Goal: Use online tool/utility

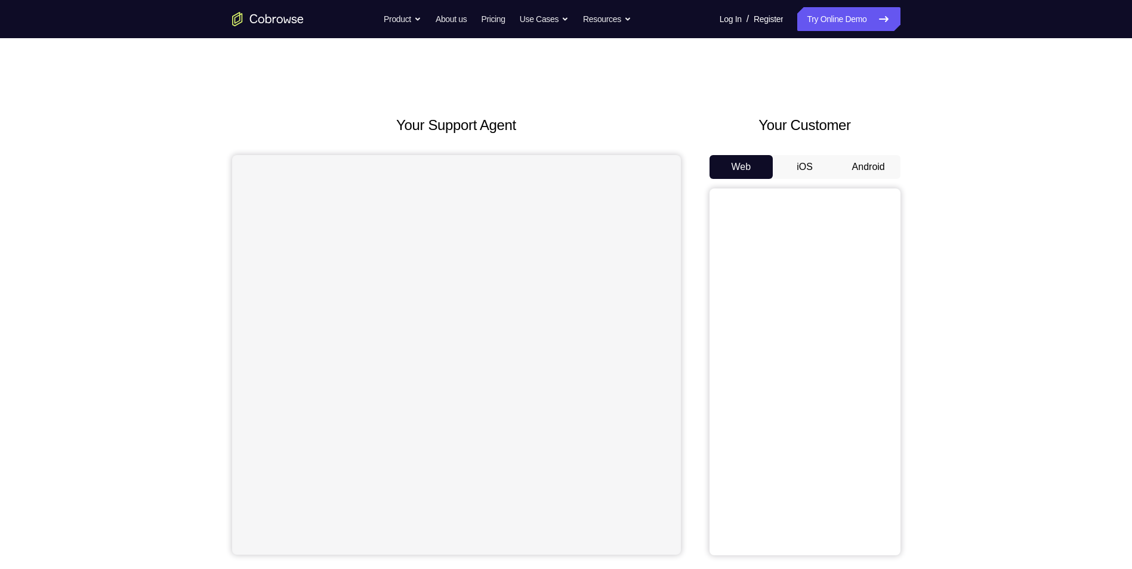
click at [872, 169] on button "Android" at bounding box center [869, 167] width 64 height 24
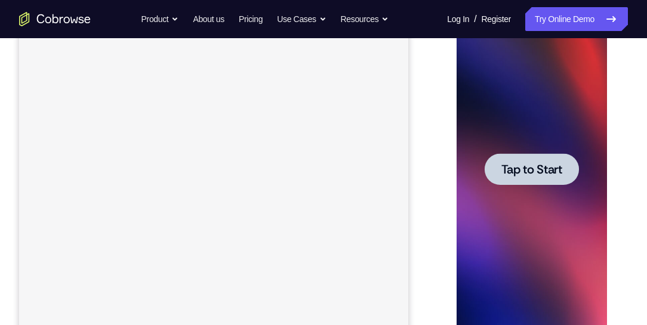
scroll to position [68, 0]
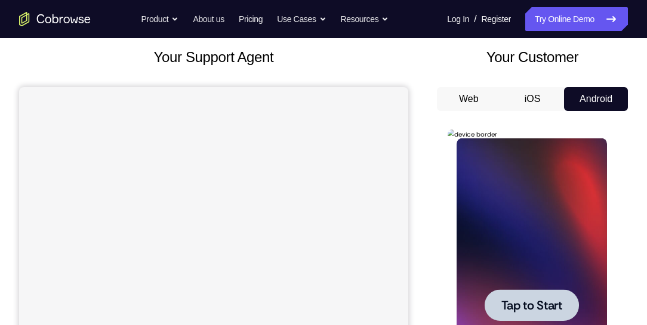
drag, startPoint x: 516, startPoint y: 298, endPoint x: 518, endPoint y: 284, distance: 13.8
click at [516, 300] on span "Tap to Start" at bounding box center [531, 306] width 61 height 12
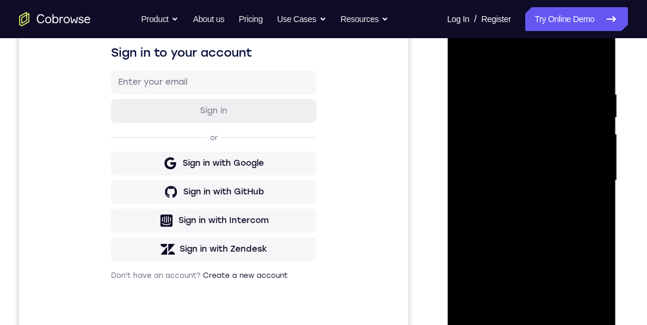
scroll to position [307, 0]
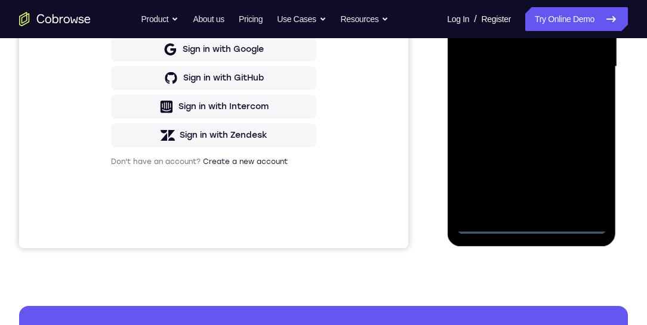
click at [529, 224] on div at bounding box center [531, 67] width 150 height 334
click at [585, 174] on div at bounding box center [531, 67] width 150 height 334
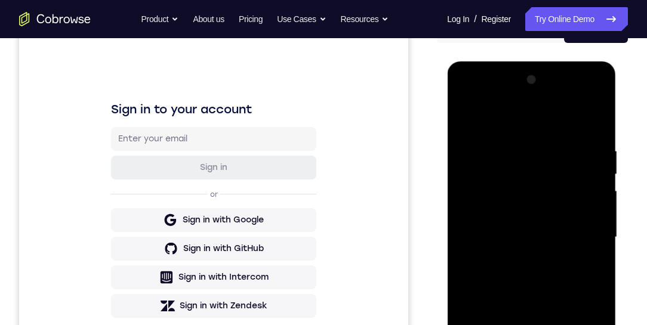
click at [466, 95] on div at bounding box center [531, 237] width 150 height 334
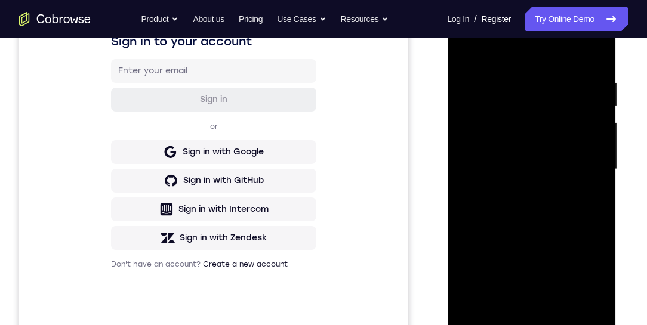
click at [581, 163] on div at bounding box center [531, 169] width 150 height 334
click at [516, 312] on div at bounding box center [531, 169] width 150 height 334
drag, startPoint x: 522, startPoint y: 159, endPoint x: 893, endPoint y: 202, distance: 373.7
click at [522, 159] on div at bounding box center [531, 169] width 150 height 334
click at [502, 135] on div at bounding box center [531, 169] width 150 height 334
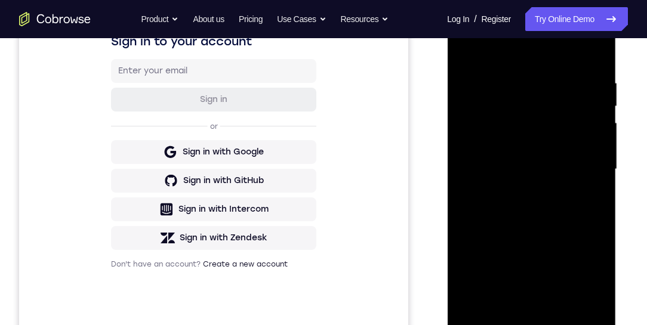
click at [517, 173] on div at bounding box center [531, 169] width 150 height 334
click at [540, 206] on div at bounding box center [531, 169] width 150 height 334
click at [531, 204] on div at bounding box center [531, 169] width 150 height 334
click at [529, 226] on div at bounding box center [531, 169] width 150 height 334
click at [519, 81] on div at bounding box center [531, 169] width 150 height 334
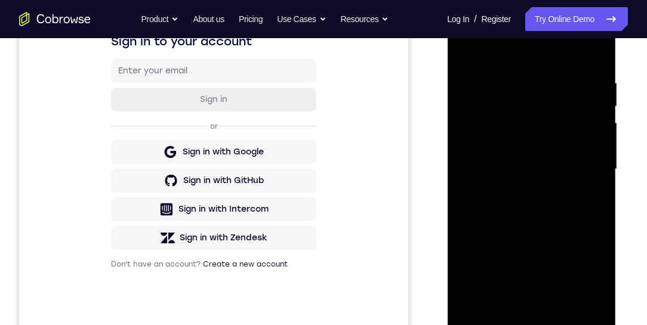
scroll to position [273, 0]
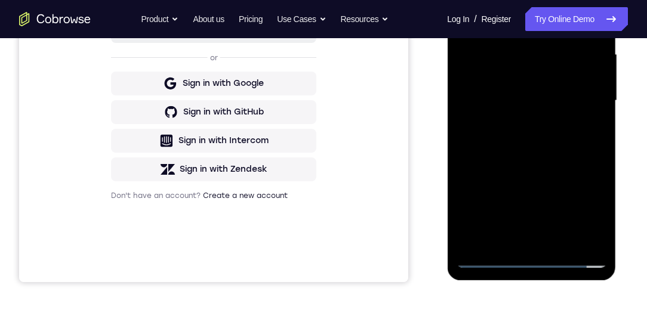
click at [531, 236] on div at bounding box center [531, 101] width 150 height 334
click at [537, 109] on div at bounding box center [531, 101] width 150 height 334
click at [465, 166] on div at bounding box center [531, 101] width 150 height 334
click at [519, 235] on div at bounding box center [531, 101] width 150 height 334
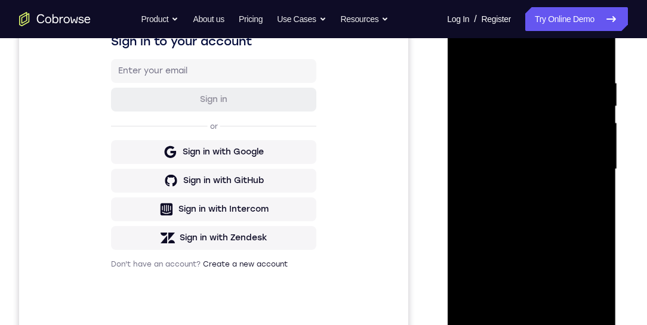
click at [564, 185] on div at bounding box center [531, 169] width 150 height 334
click at [556, 304] on div at bounding box center [531, 169] width 150 height 334
click at [584, 303] on div at bounding box center [531, 169] width 150 height 334
click at [586, 172] on div at bounding box center [531, 169] width 150 height 334
click at [591, 55] on div at bounding box center [531, 169] width 150 height 334
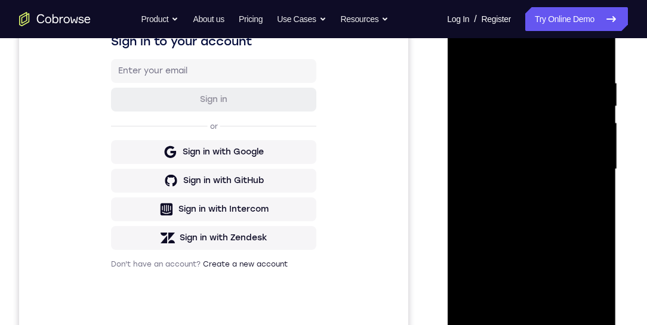
click at [555, 79] on div at bounding box center [531, 169] width 150 height 334
click at [591, 55] on div at bounding box center [531, 169] width 150 height 334
click at [550, 73] on div at bounding box center [531, 169] width 150 height 334
click at [587, 137] on div at bounding box center [531, 169] width 150 height 334
click at [473, 143] on div at bounding box center [531, 169] width 150 height 334
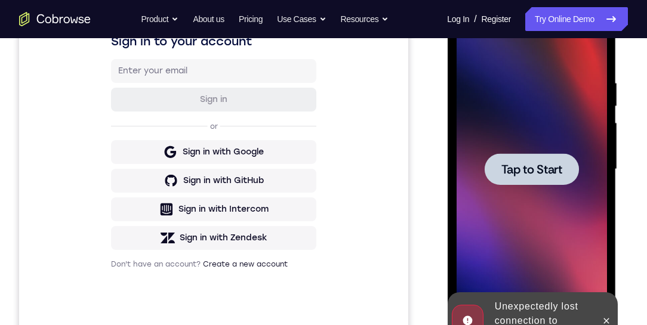
click at [533, 174] on span "Tap to Start" at bounding box center [531, 170] width 61 height 12
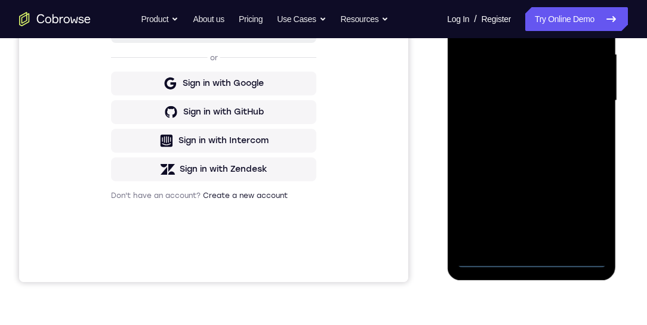
scroll to position [170, 0]
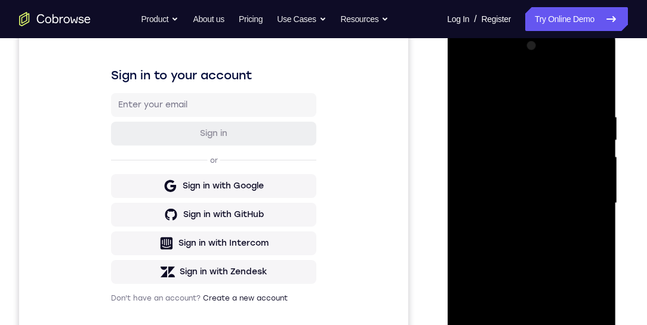
click at [531, 360] on div at bounding box center [531, 203] width 150 height 334
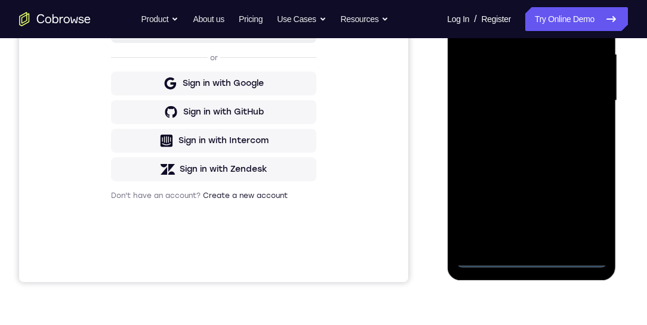
click at [582, 211] on div at bounding box center [531, 101] width 150 height 334
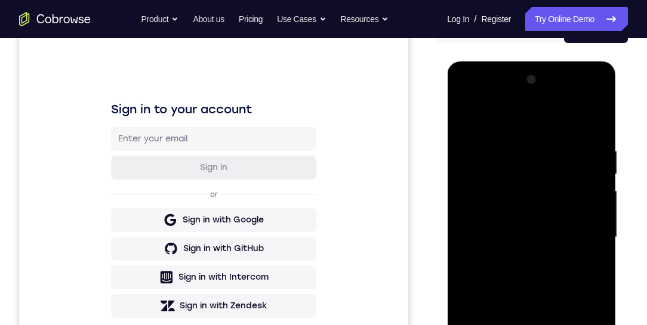
click at [468, 103] on div at bounding box center [531, 237] width 150 height 334
click at [582, 230] on div at bounding box center [531, 237] width 150 height 334
click at [515, 259] on div at bounding box center [531, 237] width 150 height 334
click at [506, 226] on div at bounding box center [531, 237] width 150 height 334
click at [501, 216] on div at bounding box center [531, 237] width 150 height 334
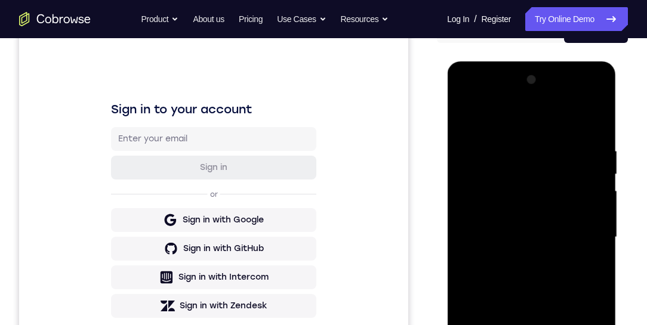
click at [499, 231] on div at bounding box center [531, 237] width 150 height 334
click at [504, 277] on div at bounding box center [531, 237] width 150 height 334
click at [528, 275] on div at bounding box center [531, 237] width 150 height 334
click at [528, 289] on div at bounding box center [531, 237] width 150 height 334
click at [599, 118] on div at bounding box center [531, 237] width 150 height 334
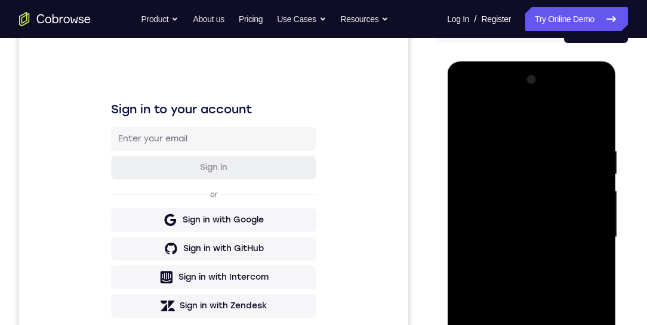
scroll to position [204, 0]
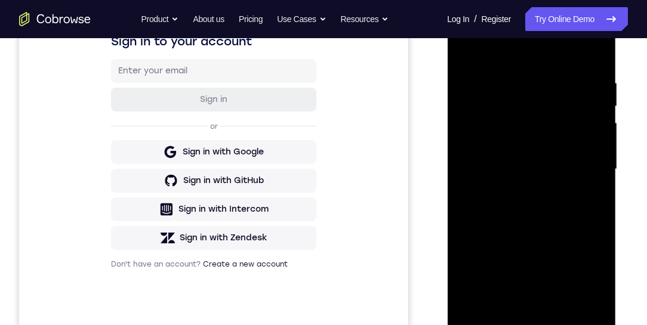
click at [502, 310] on div at bounding box center [531, 169] width 150 height 334
click at [529, 51] on div at bounding box center [531, 169] width 150 height 334
click at [530, 69] on div at bounding box center [531, 169] width 150 height 334
drag, startPoint x: 548, startPoint y: 119, endPoint x: 550, endPoint y: 102, distance: 17.4
click at [550, 101] on div at bounding box center [531, 169] width 150 height 334
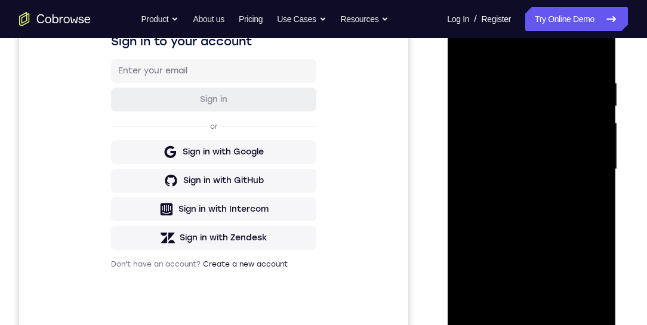
click at [573, 236] on div at bounding box center [531, 169] width 150 height 334
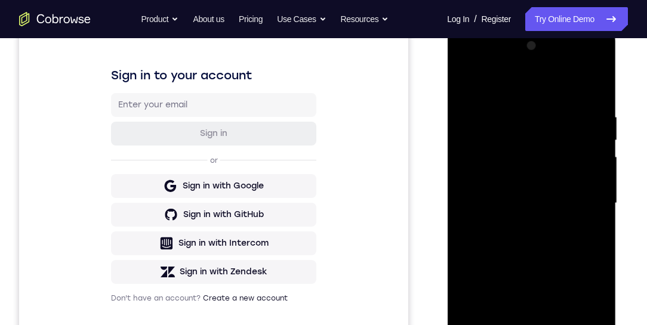
click at [598, 169] on div at bounding box center [531, 203] width 150 height 334
click at [465, 84] on div at bounding box center [531, 203] width 150 height 334
click at [548, 232] on div at bounding box center [531, 203] width 150 height 334
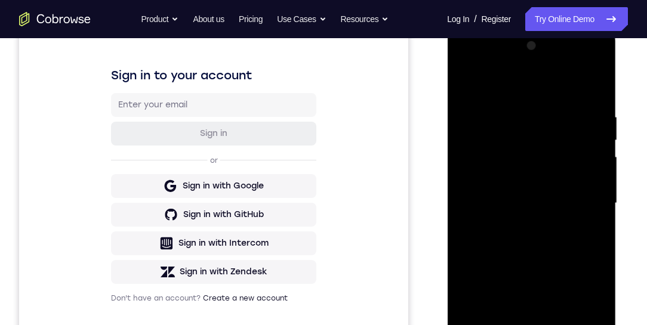
drag, startPoint x: 546, startPoint y: 229, endPoint x: 548, endPoint y: 166, distance: 62.7
click at [547, 167] on div at bounding box center [531, 203] width 150 height 334
drag, startPoint x: 531, startPoint y: 208, endPoint x: 535, endPoint y: 150, distance: 58.6
click at [534, 151] on div at bounding box center [531, 203] width 150 height 334
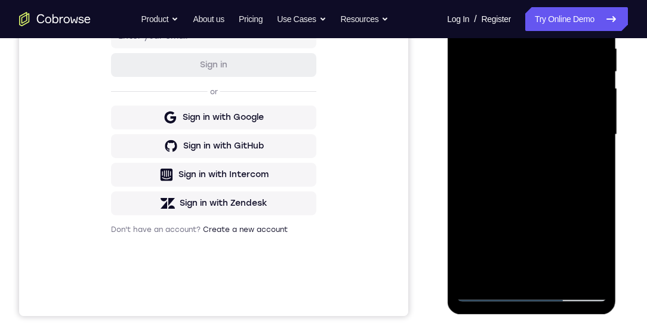
click at [512, 164] on div at bounding box center [531, 135] width 150 height 334
drag, startPoint x: 529, startPoint y: 191, endPoint x: 531, endPoint y: 131, distance: 59.7
click at [531, 131] on div at bounding box center [531, 135] width 150 height 334
click at [476, 99] on div at bounding box center [531, 135] width 150 height 334
drag, startPoint x: 573, startPoint y: 192, endPoint x: 573, endPoint y: 110, distance: 81.8
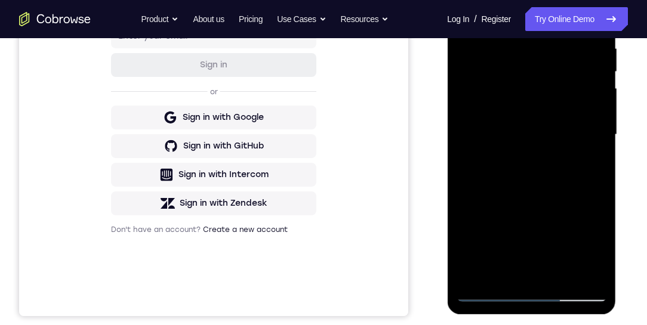
click at [573, 108] on div at bounding box center [531, 135] width 150 height 334
drag, startPoint x: 562, startPoint y: 220, endPoint x: 568, endPoint y: 101, distance: 118.3
click at [570, 103] on div at bounding box center [531, 135] width 150 height 334
drag, startPoint x: 561, startPoint y: 220, endPoint x: 577, endPoint y: 89, distance: 131.7
click at [576, 95] on div at bounding box center [531, 135] width 150 height 334
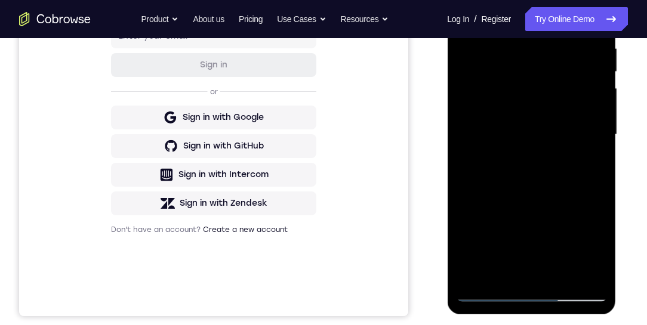
drag, startPoint x: 553, startPoint y: 125, endPoint x: 562, endPoint y: 82, distance: 43.8
click at [559, 87] on div at bounding box center [531, 135] width 150 height 334
drag, startPoint x: 572, startPoint y: 151, endPoint x: 576, endPoint y: 109, distance: 42.6
click at [583, 100] on div at bounding box center [531, 135] width 150 height 334
drag, startPoint x: 555, startPoint y: 201, endPoint x: 566, endPoint y: 121, distance: 80.2
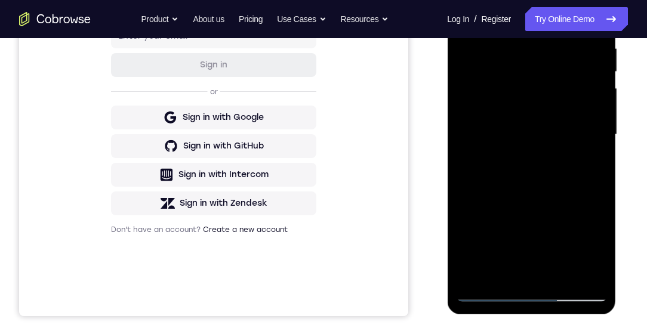
click at [565, 167] on div at bounding box center [531, 135] width 150 height 334
drag, startPoint x: 542, startPoint y: 159, endPoint x: 547, endPoint y: 119, distance: 39.8
click at [547, 122] on div at bounding box center [531, 135] width 150 height 334
drag, startPoint x: 549, startPoint y: 136, endPoint x: 556, endPoint y: 105, distance: 31.7
click at [554, 109] on div at bounding box center [531, 135] width 150 height 334
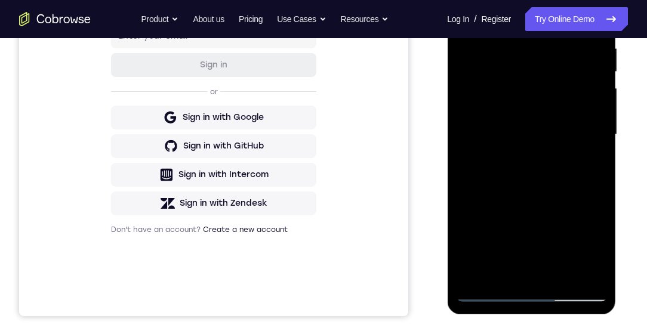
click at [556, 105] on div at bounding box center [531, 135] width 150 height 334
drag, startPoint x: 539, startPoint y: 166, endPoint x: 547, endPoint y: 195, distance: 29.7
click at [537, 211] on div at bounding box center [531, 135] width 150 height 334
click at [465, 13] on div at bounding box center [531, 135] width 150 height 334
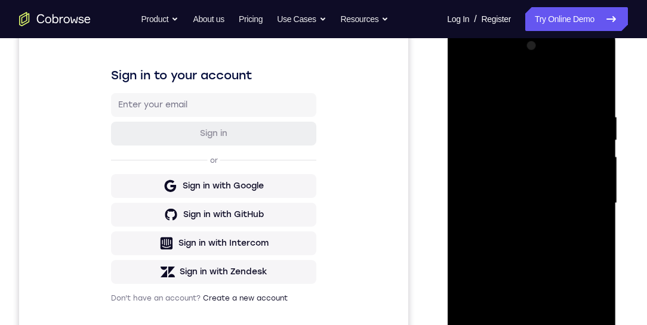
click at [548, 270] on div at bounding box center [531, 203] width 150 height 334
drag, startPoint x: 536, startPoint y: 272, endPoint x: 545, endPoint y: 204, distance: 67.9
click at [545, 203] on div at bounding box center [531, 203] width 150 height 334
click at [472, 232] on div at bounding box center [531, 203] width 150 height 334
click at [581, 267] on div at bounding box center [531, 203] width 150 height 334
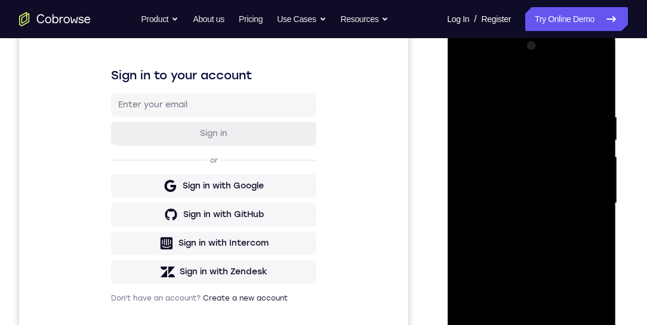
click at [596, 170] on div at bounding box center [531, 203] width 150 height 334
click at [597, 168] on div at bounding box center [531, 203] width 150 height 334
click at [465, 83] on div at bounding box center [531, 203] width 150 height 334
click at [465, 82] on div at bounding box center [531, 203] width 150 height 334
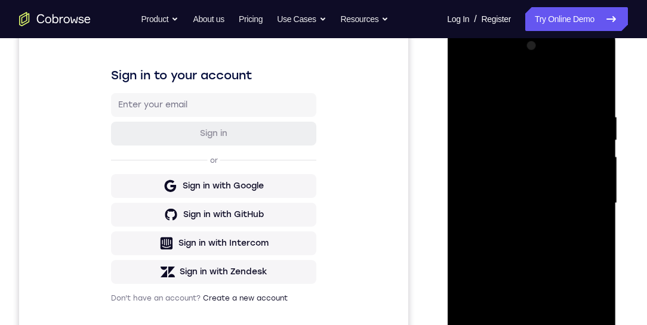
click at [547, 177] on div at bounding box center [531, 203] width 150 height 334
click at [592, 125] on div at bounding box center [531, 203] width 150 height 334
click at [596, 50] on div at bounding box center [531, 203] width 150 height 334
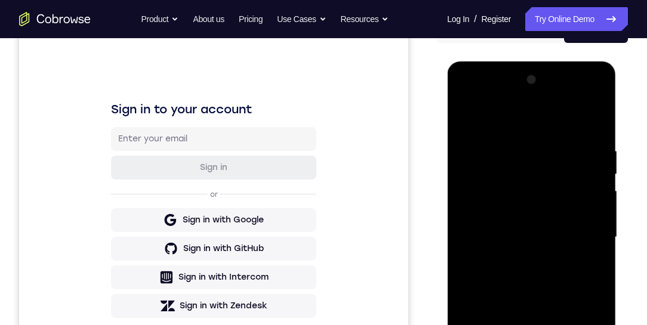
drag, startPoint x: 517, startPoint y: 246, endPoint x: 568, endPoint y: 243, distance: 50.8
click at [566, 243] on div at bounding box center [531, 237] width 150 height 334
drag, startPoint x: 576, startPoint y: 243, endPoint x: 483, endPoint y: 245, distance: 93.7
click at [484, 245] on div at bounding box center [531, 237] width 150 height 334
drag, startPoint x: 570, startPoint y: 245, endPoint x: 481, endPoint y: 245, distance: 89.5
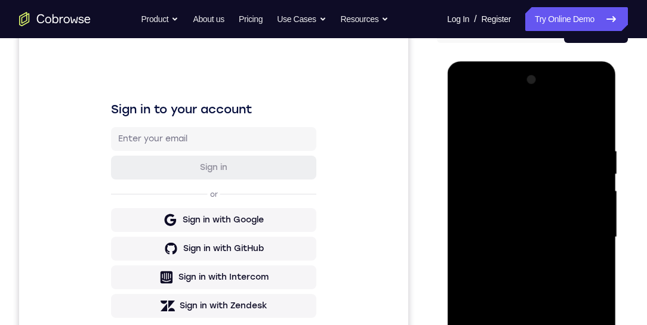
click at [482, 245] on div at bounding box center [531, 237] width 150 height 334
click at [517, 247] on div at bounding box center [531, 237] width 150 height 334
drag, startPoint x: 528, startPoint y: 246, endPoint x: 477, endPoint y: 249, distance: 51.4
click at [482, 246] on div at bounding box center [531, 237] width 150 height 334
drag, startPoint x: 569, startPoint y: 248, endPoint x: 457, endPoint y: 247, distance: 112.8
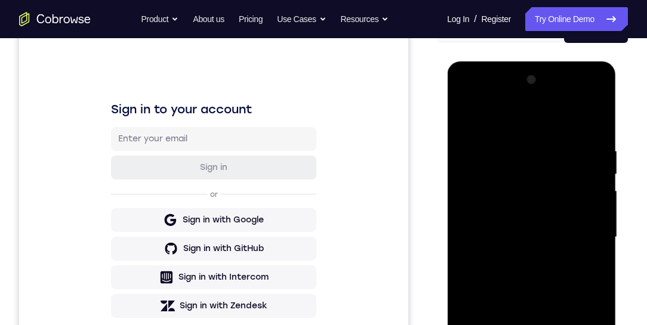
click at [462, 246] on div at bounding box center [531, 237] width 150 height 334
drag, startPoint x: 525, startPoint y: 248, endPoint x: 450, endPoint y: 249, distance: 75.2
click at [453, 248] on div at bounding box center [531, 239] width 169 height 356
drag, startPoint x: 504, startPoint y: 247, endPoint x: 580, endPoint y: 248, distance: 75.8
click at [582, 247] on div at bounding box center [531, 237] width 150 height 334
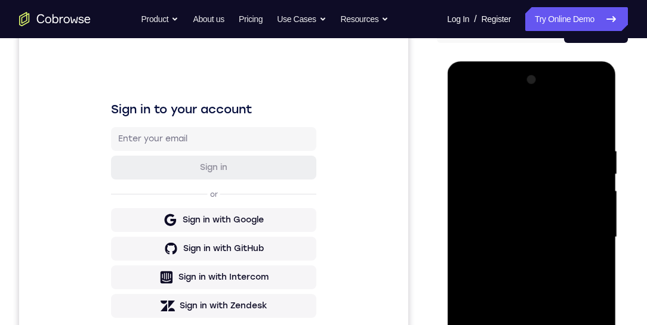
drag, startPoint x: 500, startPoint y: 248, endPoint x: 566, endPoint y: 249, distance: 66.3
click at [566, 249] on div at bounding box center [531, 237] width 150 height 334
drag, startPoint x: 493, startPoint y: 248, endPoint x: 530, endPoint y: 251, distance: 37.1
click at [530, 251] on div at bounding box center [531, 237] width 150 height 334
click at [525, 248] on div at bounding box center [531, 237] width 150 height 334
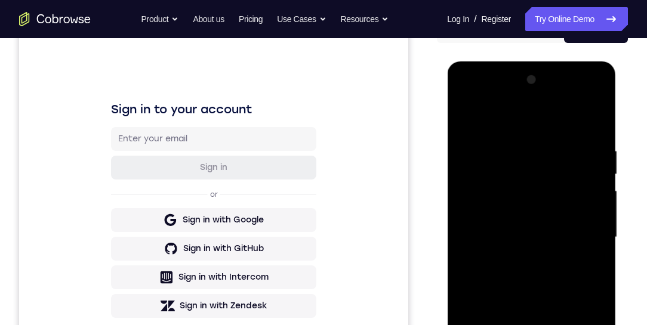
click at [587, 171] on div at bounding box center [531, 237] width 150 height 334
click at [598, 164] on div at bounding box center [531, 237] width 150 height 334
click at [597, 164] on div at bounding box center [531, 237] width 150 height 334
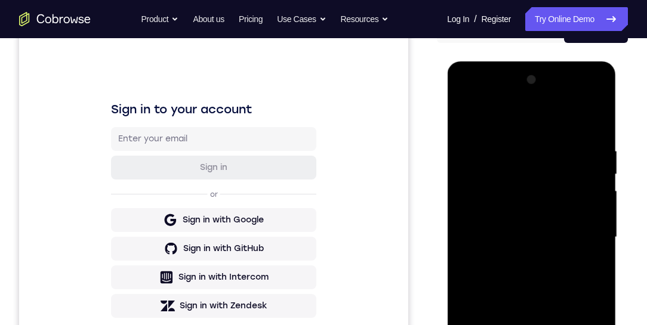
click at [597, 164] on div at bounding box center [531, 237] width 150 height 334
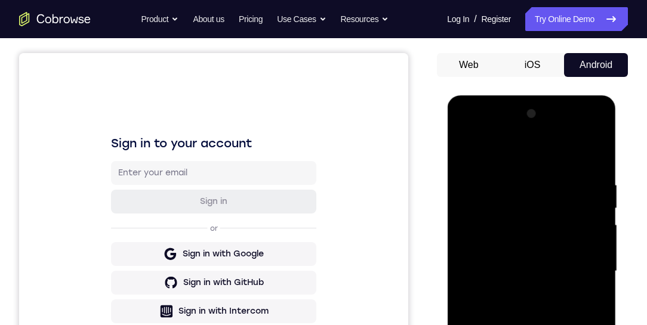
click at [597, 198] on div at bounding box center [531, 271] width 150 height 334
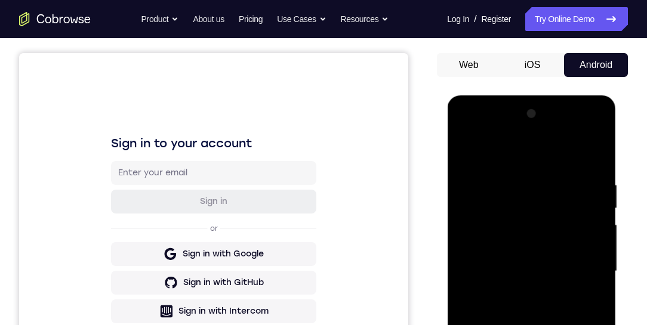
click at [597, 198] on div at bounding box center [531, 271] width 150 height 334
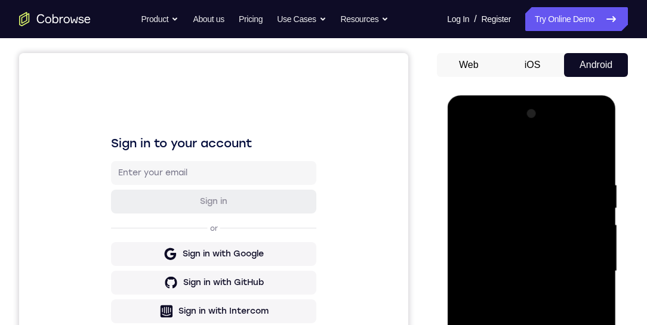
click at [597, 198] on div at bounding box center [531, 271] width 150 height 334
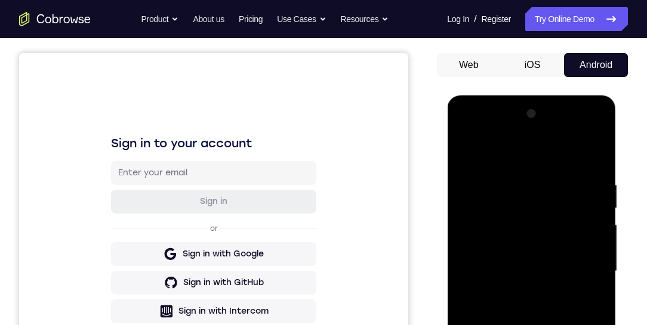
click at [597, 198] on div at bounding box center [531, 271] width 150 height 334
click at [596, 198] on div at bounding box center [531, 271] width 150 height 334
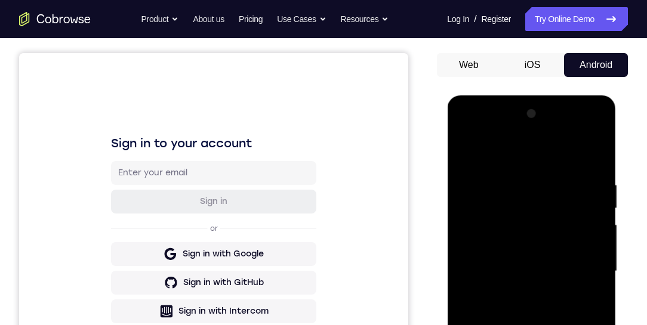
click at [596, 198] on div at bounding box center [531, 271] width 150 height 334
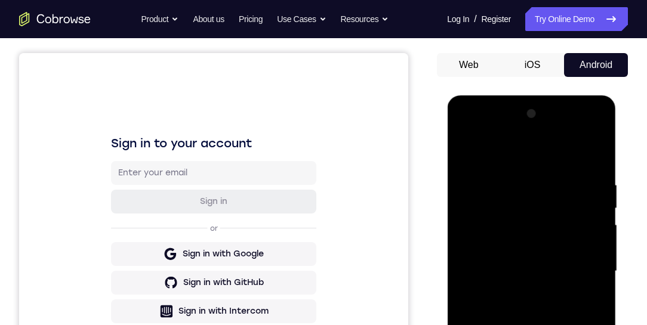
click at [596, 198] on div at bounding box center [531, 271] width 150 height 334
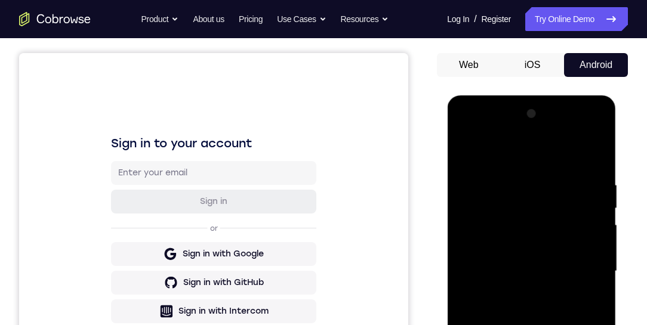
click at [596, 198] on div at bounding box center [531, 271] width 150 height 334
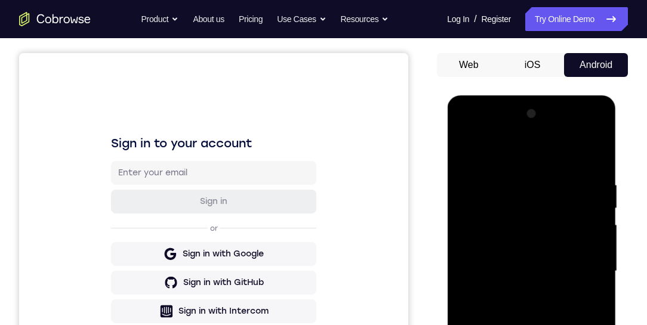
click at [596, 120] on div at bounding box center [531, 271] width 150 height 334
drag, startPoint x: 1066, startPoint y: 375, endPoint x: 616, endPoint y: 278, distance: 460.3
click at [617, 280] on html "Online web based iOS Simulators and Android Emulators. Run iPhone, iPad, Mobile…" at bounding box center [532, 274] width 170 height 358
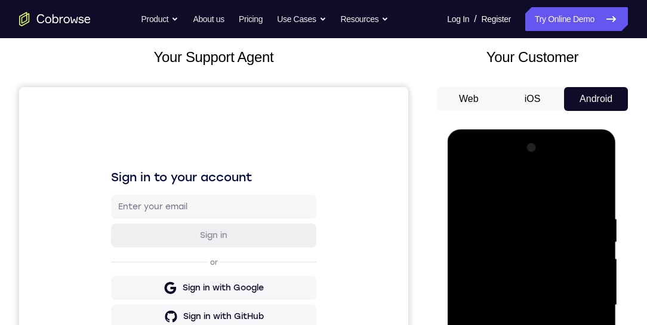
drag, startPoint x: 513, startPoint y: 307, endPoint x: 567, endPoint y: 283, distance: 58.8
click at [581, 309] on div at bounding box center [531, 305] width 150 height 334
drag, startPoint x: 502, startPoint y: 314, endPoint x: 562, endPoint y: 317, distance: 59.8
click at [563, 317] on div at bounding box center [531, 305] width 150 height 334
drag, startPoint x: 552, startPoint y: 320, endPoint x: 594, endPoint y: 320, distance: 42.4
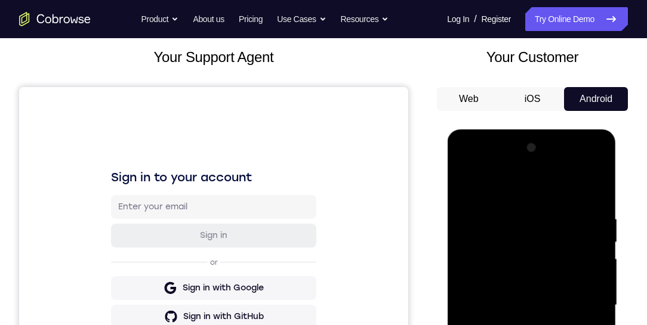
click at [594, 320] on div at bounding box center [531, 305] width 150 height 334
click at [496, 314] on div at bounding box center [531, 305] width 150 height 334
click at [591, 251] on div at bounding box center [531, 305] width 150 height 334
click at [596, 233] on div at bounding box center [531, 305] width 150 height 334
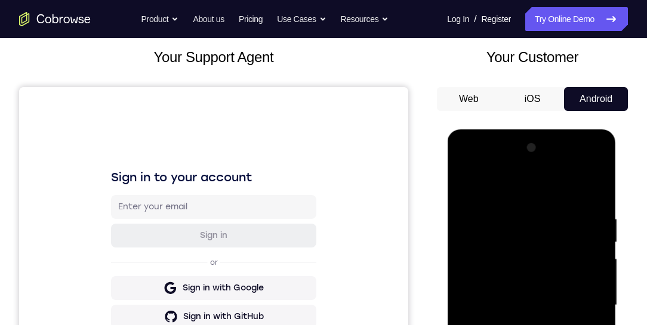
click at [597, 232] on div at bounding box center [531, 305] width 150 height 334
click at [607, 226] on div at bounding box center [531, 307] width 169 height 356
click at [598, 147] on div at bounding box center [531, 305] width 150 height 334
click at [475, 448] on div at bounding box center [531, 305] width 150 height 334
drag, startPoint x: 551, startPoint y: 360, endPoint x: 550, endPoint y: 262, distance: 97.9
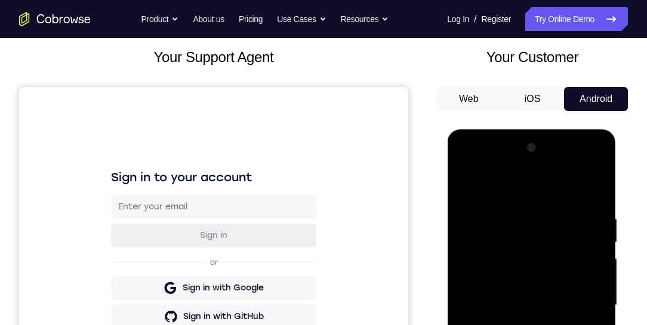
click at [550, 262] on div at bounding box center [531, 305] width 150 height 334
drag, startPoint x: 550, startPoint y: 298, endPoint x: 550, endPoint y: 264, distance: 34.0
click at [550, 267] on div at bounding box center [531, 305] width 150 height 334
drag, startPoint x: 542, startPoint y: 388, endPoint x: 548, endPoint y: 264, distance: 124.3
click at [545, 266] on div at bounding box center [531, 305] width 150 height 334
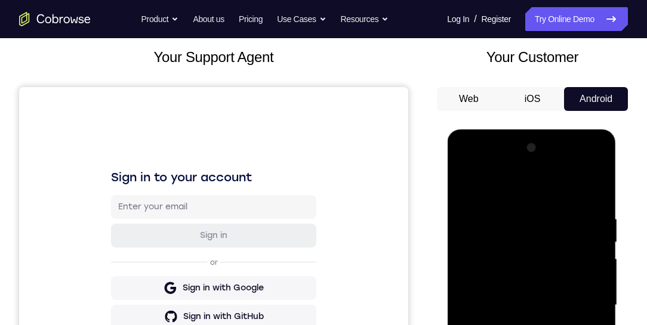
click at [538, 279] on div at bounding box center [531, 305] width 150 height 334
drag, startPoint x: 547, startPoint y: 374, endPoint x: 548, endPoint y: 279, distance: 94.3
click at [548, 279] on div at bounding box center [531, 305] width 150 height 334
drag, startPoint x: 543, startPoint y: 301, endPoint x: 539, endPoint y: 350, distance: 49.7
click at [540, 350] on div at bounding box center [531, 305] width 150 height 334
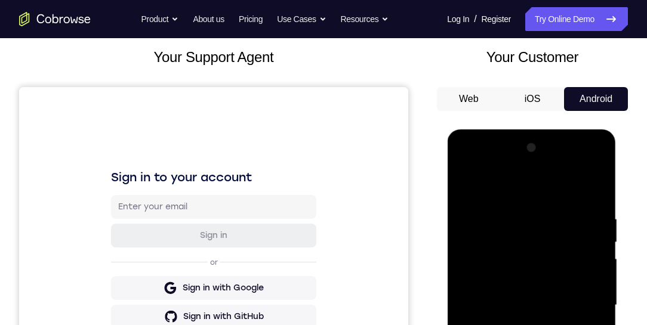
drag, startPoint x: 548, startPoint y: 380, endPoint x: 548, endPoint y: 286, distance: 94.3
click at [548, 288] on div at bounding box center [531, 305] width 150 height 334
click at [478, 342] on div at bounding box center [531, 305] width 150 height 334
drag, startPoint x: 542, startPoint y: 354, endPoint x: 536, endPoint y: 274, distance: 80.8
click at [536, 275] on div at bounding box center [531, 305] width 150 height 334
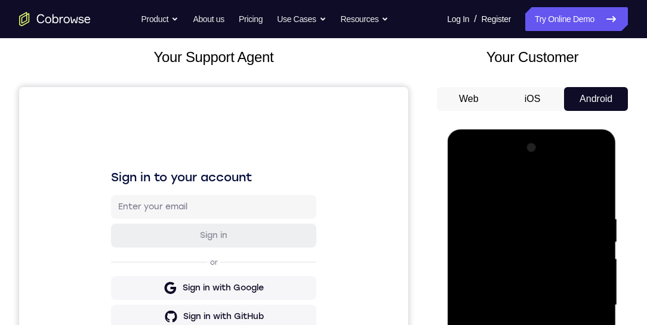
drag, startPoint x: 544, startPoint y: 349, endPoint x: 542, endPoint y: 253, distance: 96.1
click at [542, 253] on div at bounding box center [531, 305] width 150 height 334
click at [558, 445] on div at bounding box center [531, 305] width 150 height 334
click at [528, 367] on div at bounding box center [531, 305] width 150 height 334
click at [516, 298] on div at bounding box center [531, 305] width 150 height 334
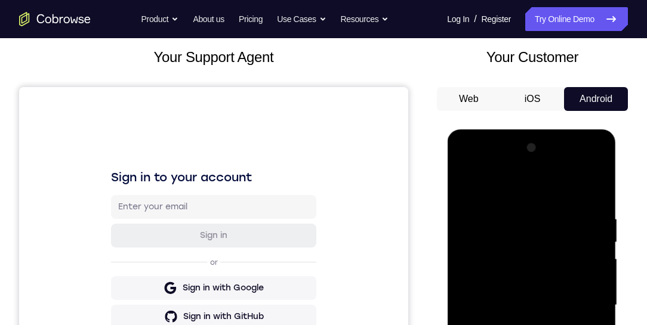
click at [513, 440] on div at bounding box center [531, 305] width 150 height 334
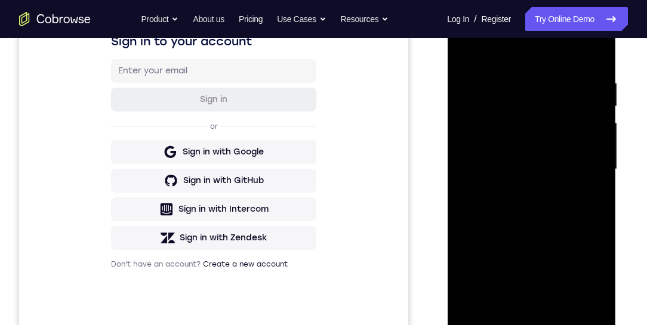
click at [466, 49] on div at bounding box center [531, 169] width 150 height 334
drag, startPoint x: 518, startPoint y: 208, endPoint x: 510, endPoint y: 137, distance: 71.5
click at [512, 159] on div at bounding box center [531, 169] width 150 height 334
click at [469, 45] on div at bounding box center [531, 169] width 150 height 334
drag, startPoint x: 523, startPoint y: 214, endPoint x: 526, endPoint y: 156, distance: 57.4
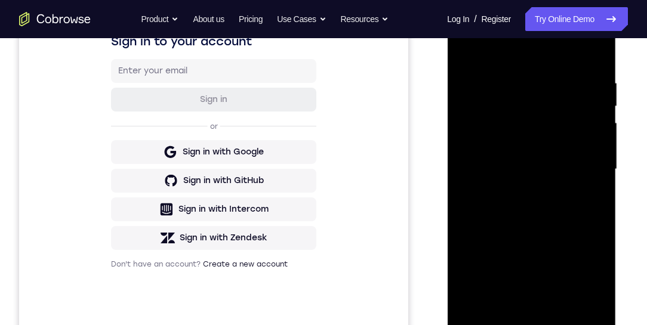
click at [540, 103] on div at bounding box center [531, 169] width 150 height 334
drag, startPoint x: 542, startPoint y: 198, endPoint x: 564, endPoint y: 110, distance: 90.9
click at [562, 117] on div at bounding box center [531, 169] width 150 height 334
drag, startPoint x: 545, startPoint y: 255, endPoint x: 555, endPoint y: 129, distance: 126.3
click at [556, 129] on div at bounding box center [531, 169] width 150 height 334
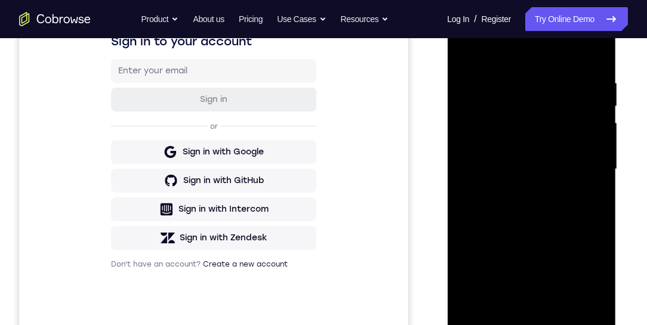
drag, startPoint x: 546, startPoint y: 238, endPoint x: 553, endPoint y: 82, distance: 155.9
click at [549, 104] on div at bounding box center [531, 169] width 150 height 334
click at [550, 90] on div at bounding box center [531, 169] width 150 height 334
drag, startPoint x: 548, startPoint y: 229, endPoint x: 554, endPoint y: 142, distance: 87.3
click at [550, 166] on div at bounding box center [531, 169] width 150 height 334
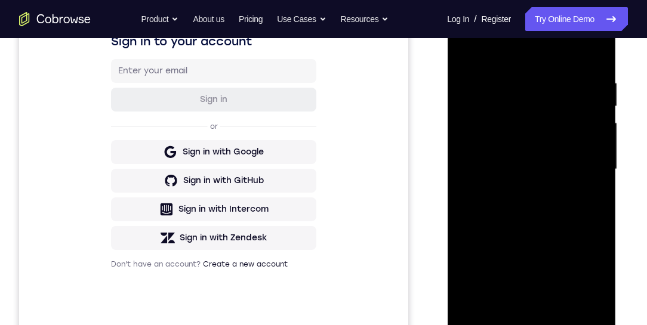
click at [559, 110] on div at bounding box center [531, 169] width 150 height 334
drag, startPoint x: 535, startPoint y: 251, endPoint x: 553, endPoint y: 76, distance: 175.8
click at [533, 143] on div at bounding box center [531, 169] width 150 height 334
click at [550, 87] on div at bounding box center [531, 169] width 150 height 334
drag, startPoint x: 535, startPoint y: 242, endPoint x: 553, endPoint y: 90, distance: 153.2
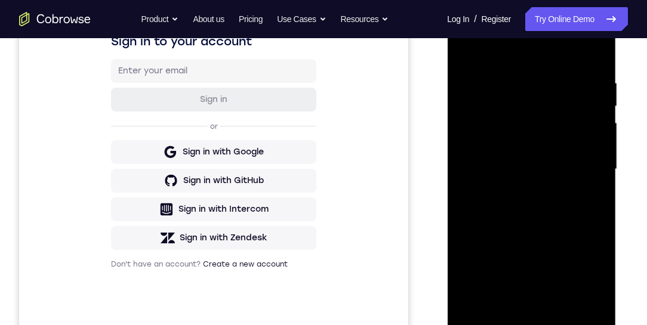
click at [552, 94] on div at bounding box center [531, 169] width 150 height 334
click at [594, 174] on div at bounding box center [531, 169] width 150 height 334
click at [599, 173] on div at bounding box center [531, 169] width 150 height 334
click at [599, 174] on div at bounding box center [531, 169] width 150 height 334
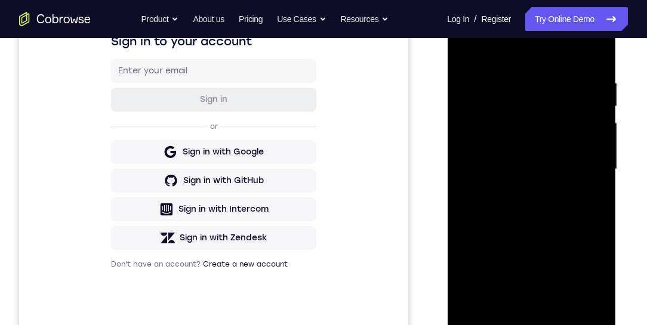
click at [599, 174] on div at bounding box center [531, 169] width 150 height 334
drag, startPoint x: 527, startPoint y: 190, endPoint x: 540, endPoint y: 127, distance: 64.6
click at [544, 115] on div at bounding box center [531, 169] width 150 height 334
